Goal: Communication & Community: Answer question/provide support

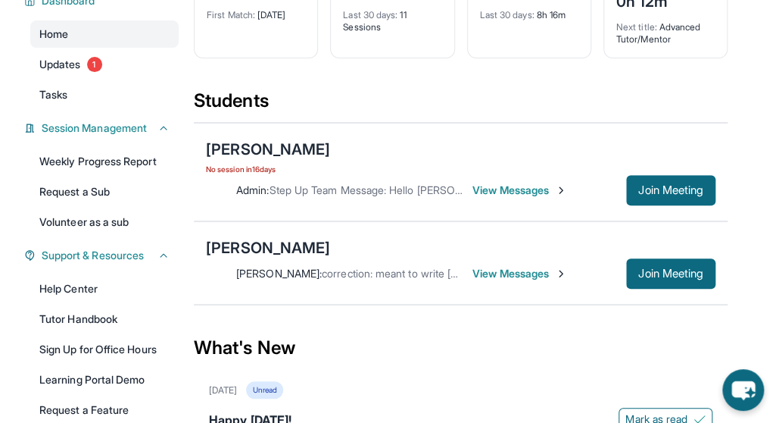
scroll to position [151, 0]
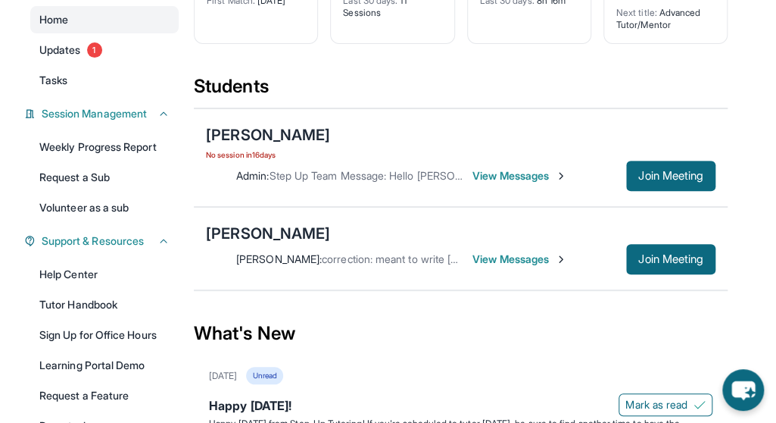
click at [512, 258] on span "View Messages" at bounding box center [520, 258] width 95 height 15
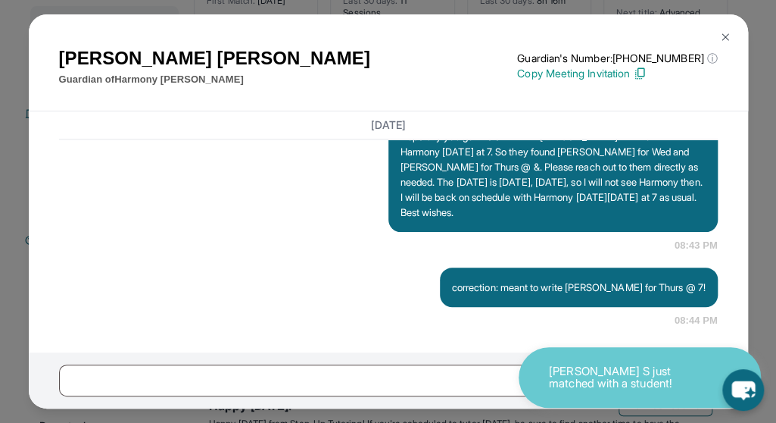
scroll to position [11147, 0]
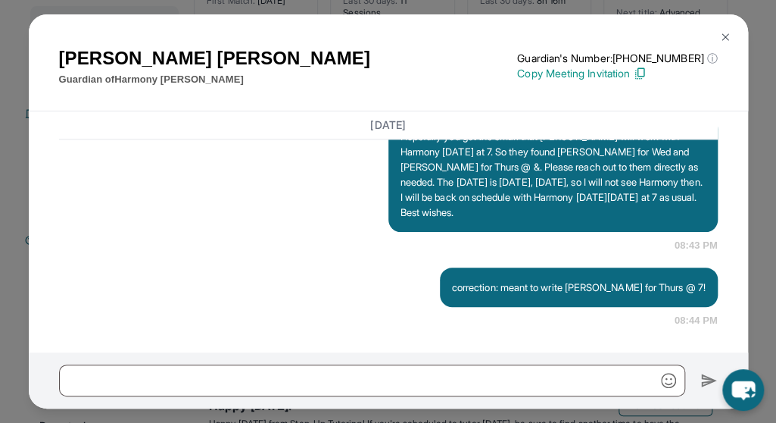
click at [725, 39] on img at bounding box center [726, 37] width 12 height 12
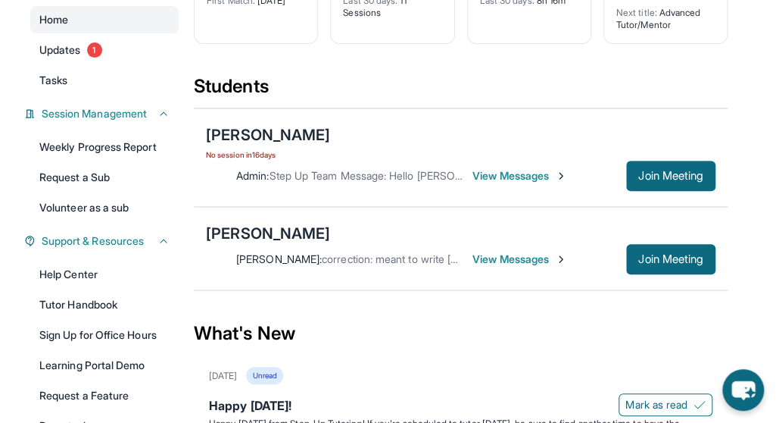
click at [514, 174] on span "View Messages" at bounding box center [520, 175] width 95 height 15
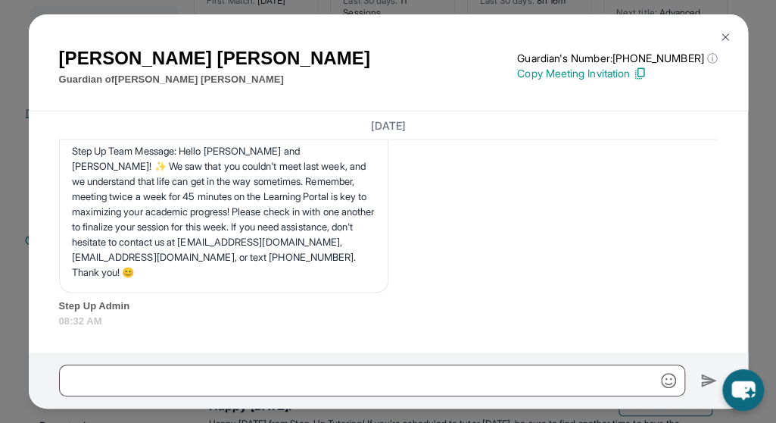
scroll to position [16374, 0]
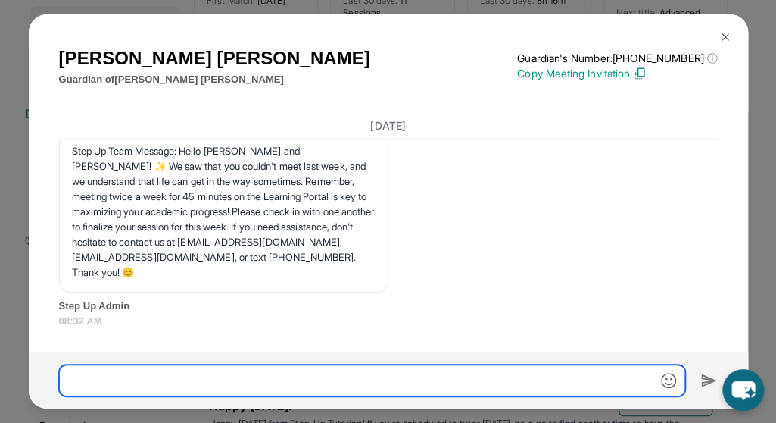
click at [77, 384] on input "text" at bounding box center [372, 380] width 626 height 32
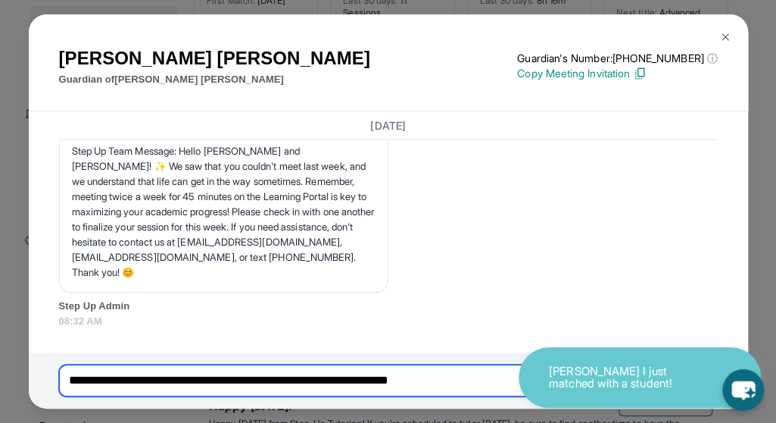
type input "**********"
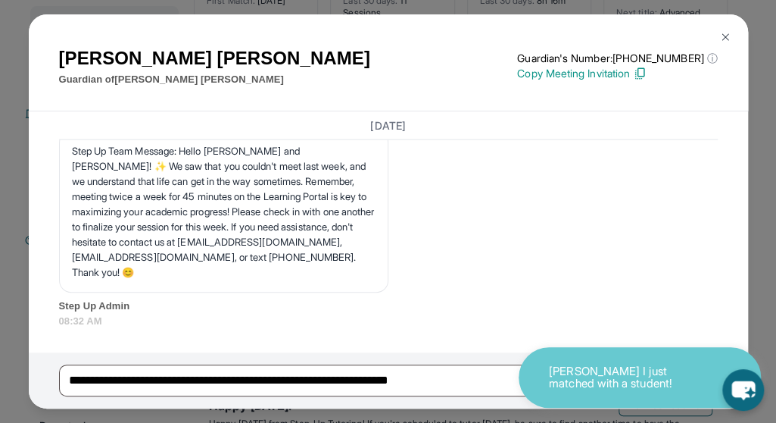
click at [695, 292] on div "Step Up Team Message: Hello [PERSON_NAME] and [PERSON_NAME]! ✨ We saw that you …" at bounding box center [388, 229] width 659 height 198
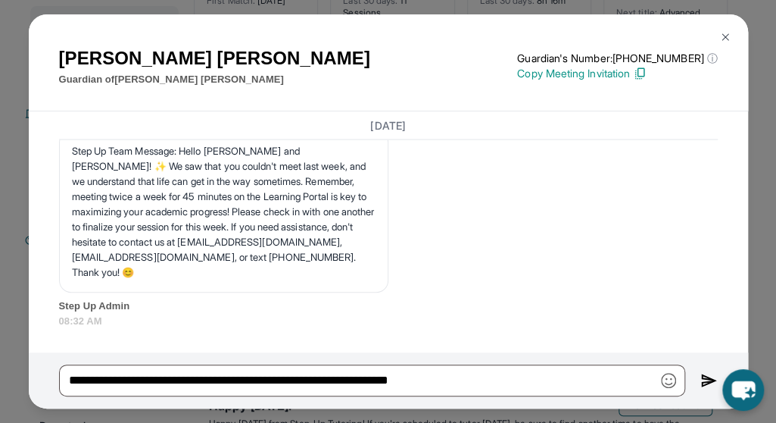
click at [706, 375] on img at bounding box center [709, 380] width 17 height 18
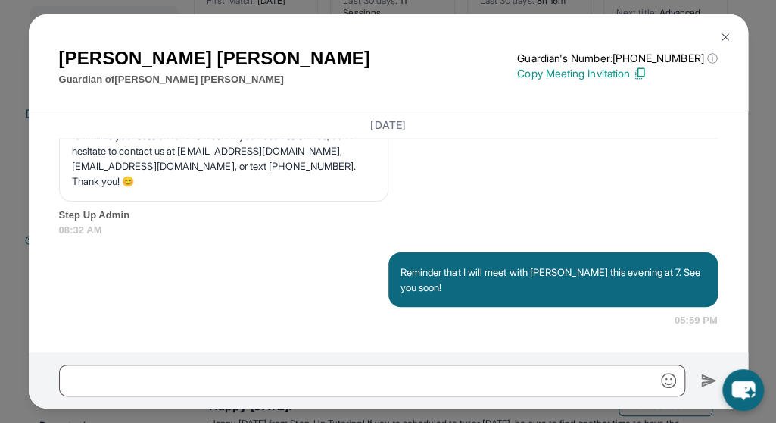
scroll to position [16464, 0]
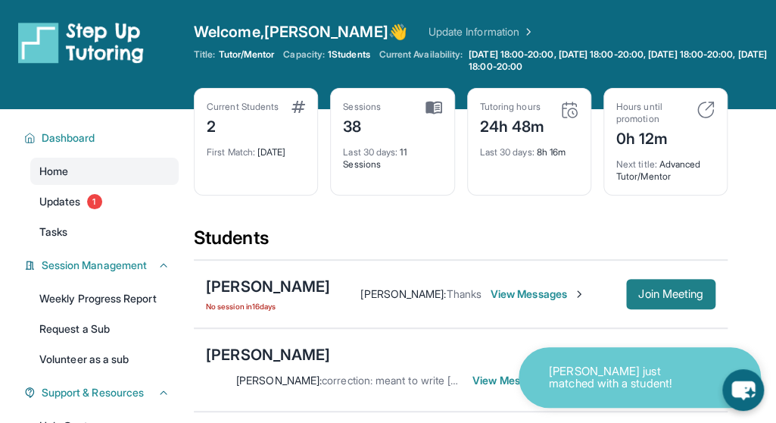
click at [638, 289] on span "Join Meeting" at bounding box center [670, 293] width 65 height 9
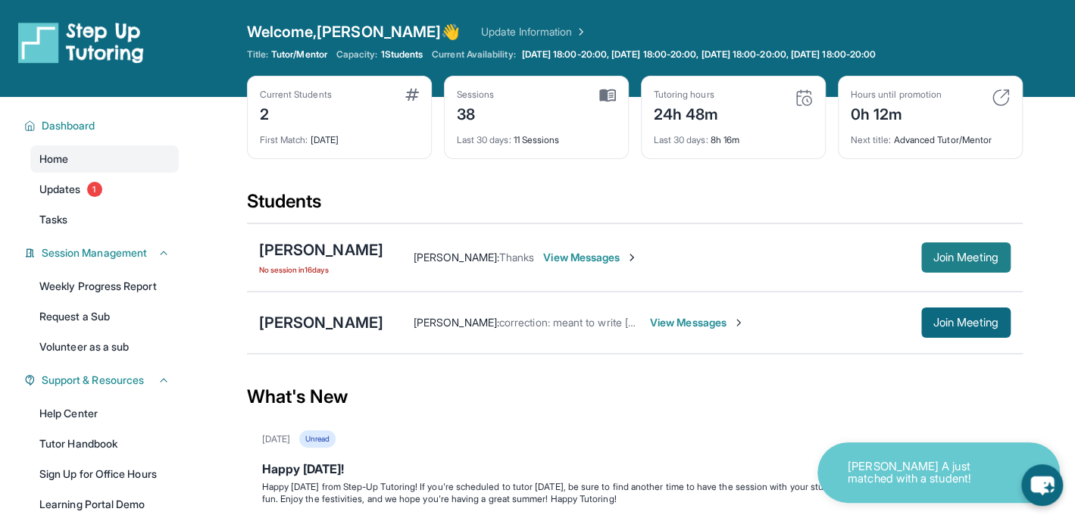
click at [786, 253] on span "Join Meeting" at bounding box center [965, 257] width 65 height 9
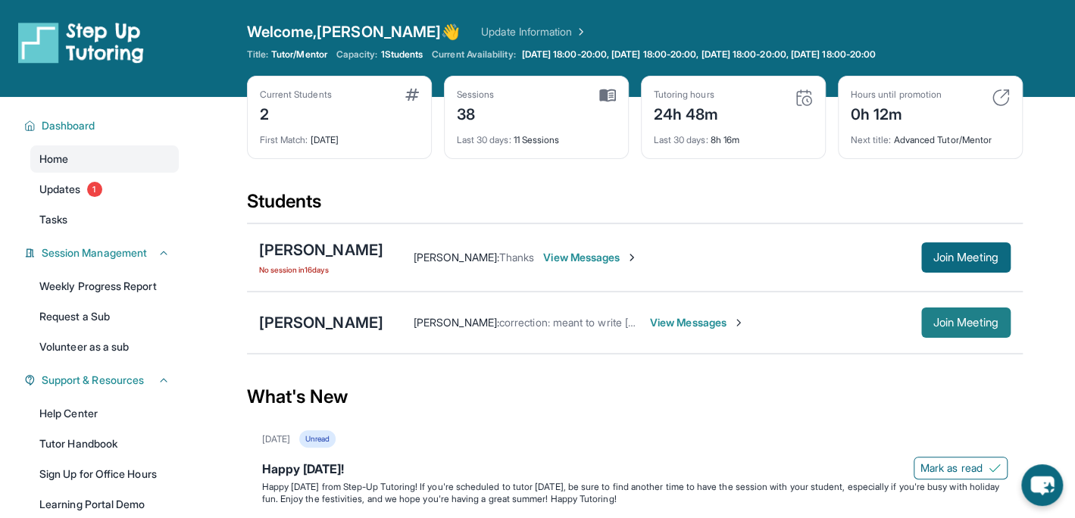
click at [786, 318] on span "Join Meeting" at bounding box center [965, 322] width 65 height 9
click at [786, 257] on span "Join Meeting" at bounding box center [965, 257] width 65 height 9
